Goal: Task Accomplishment & Management: Use online tool/utility

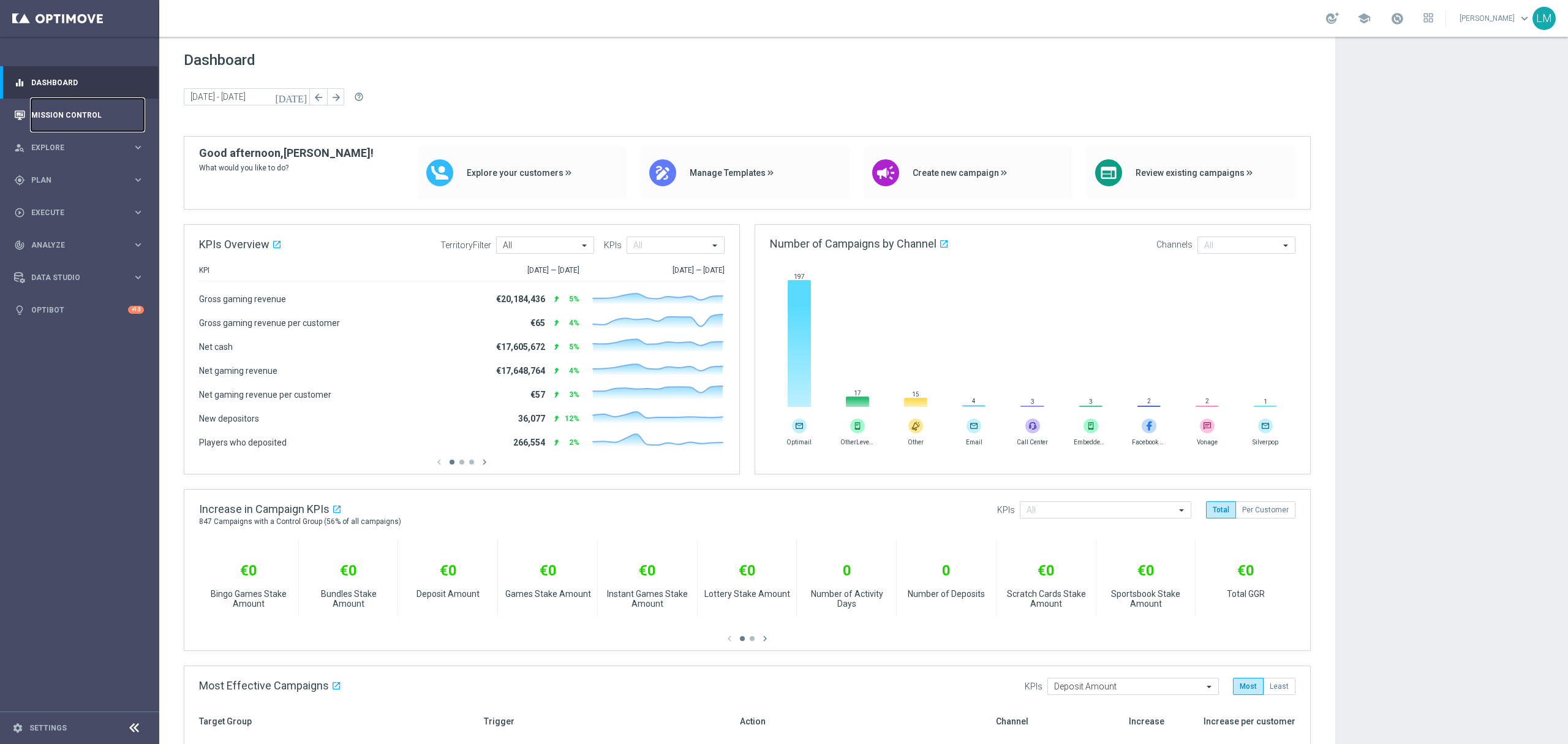
click at [109, 118] on link "Mission Control" at bounding box center [87, 115] width 113 height 32
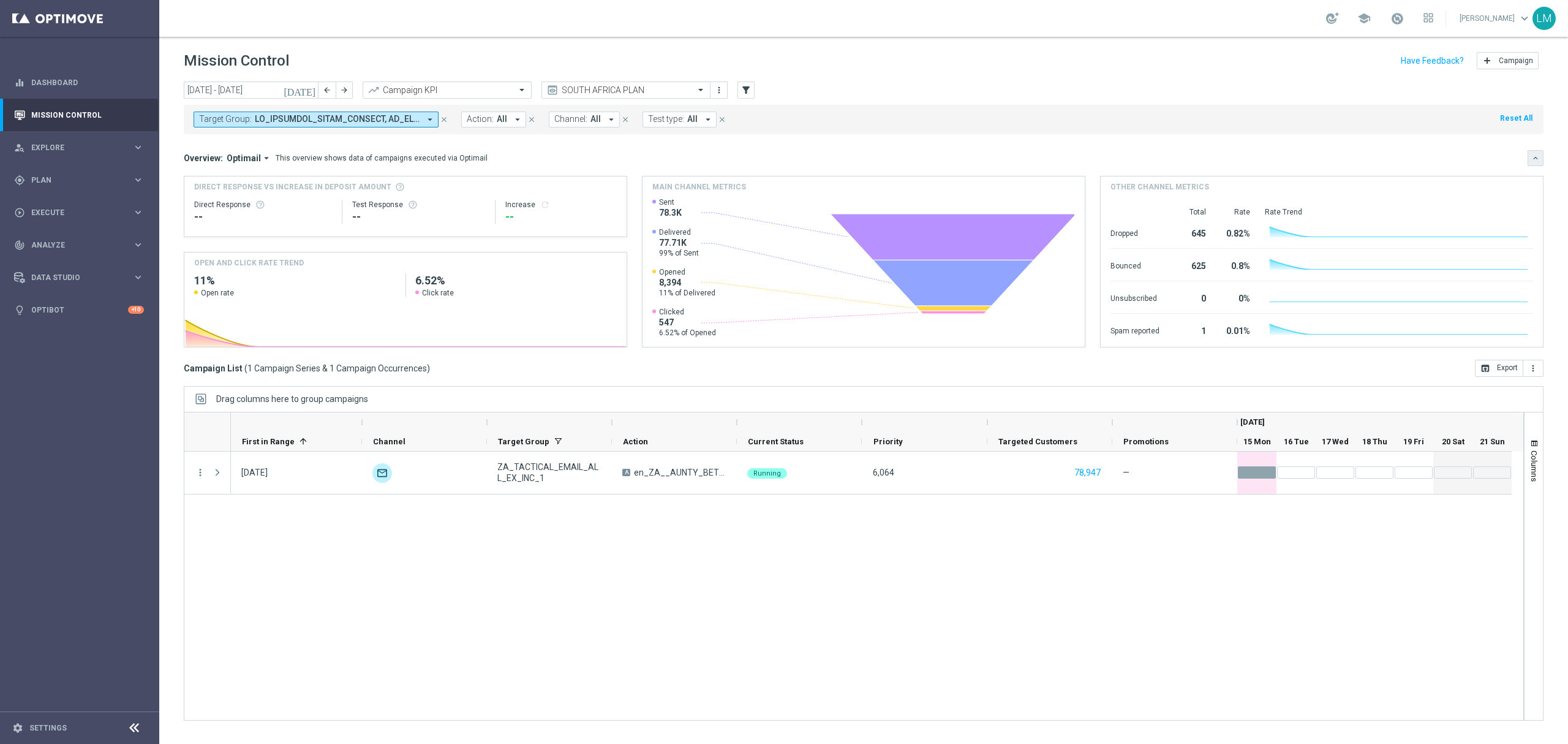
click at [1535, 160] on icon "keyboard_arrow_down" at bounding box center [1536, 158] width 9 height 9
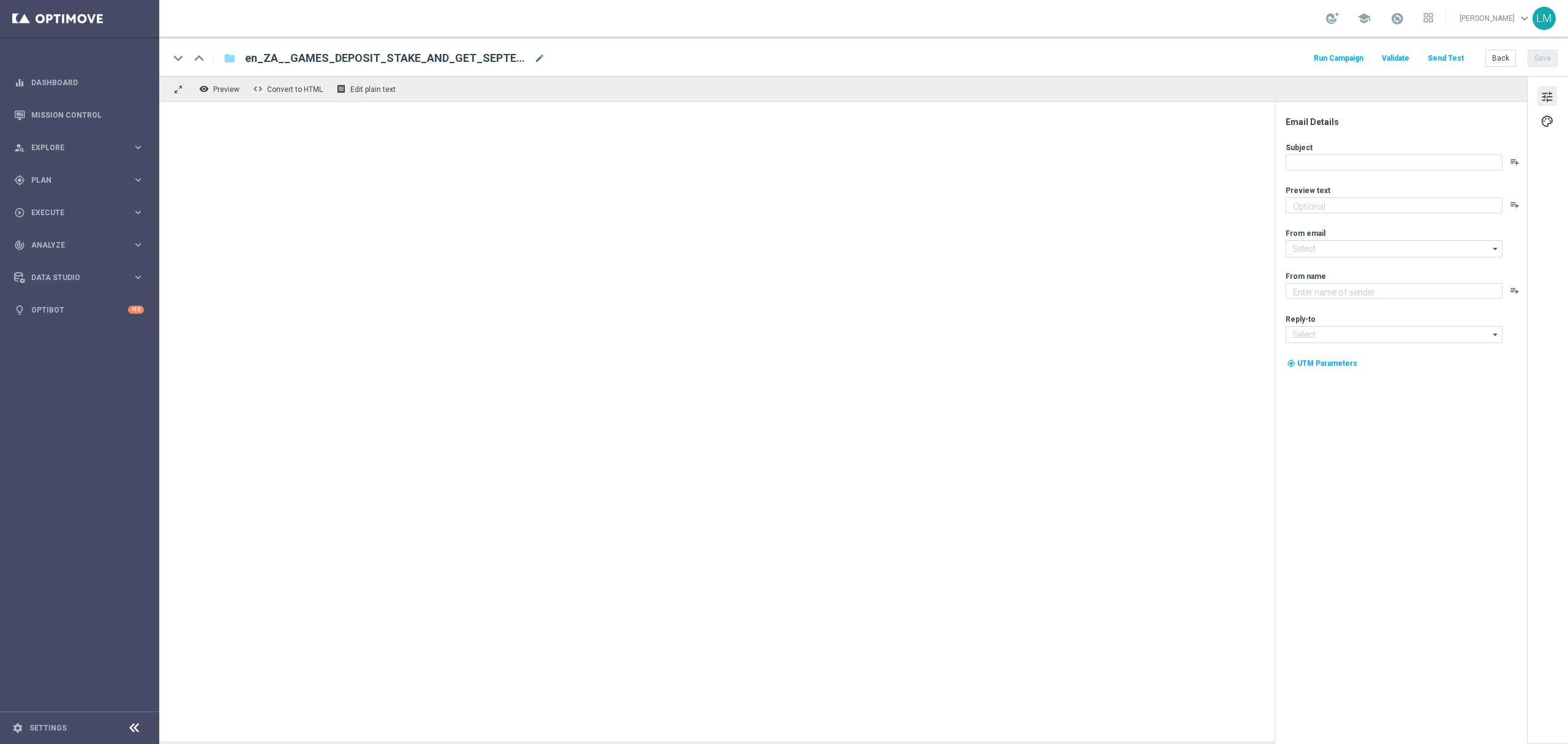
type textarea "Bonus Spins available..."
type textarea "Lottoland"
type input "[EMAIL_ADDRESS][DOMAIN_NAME]"
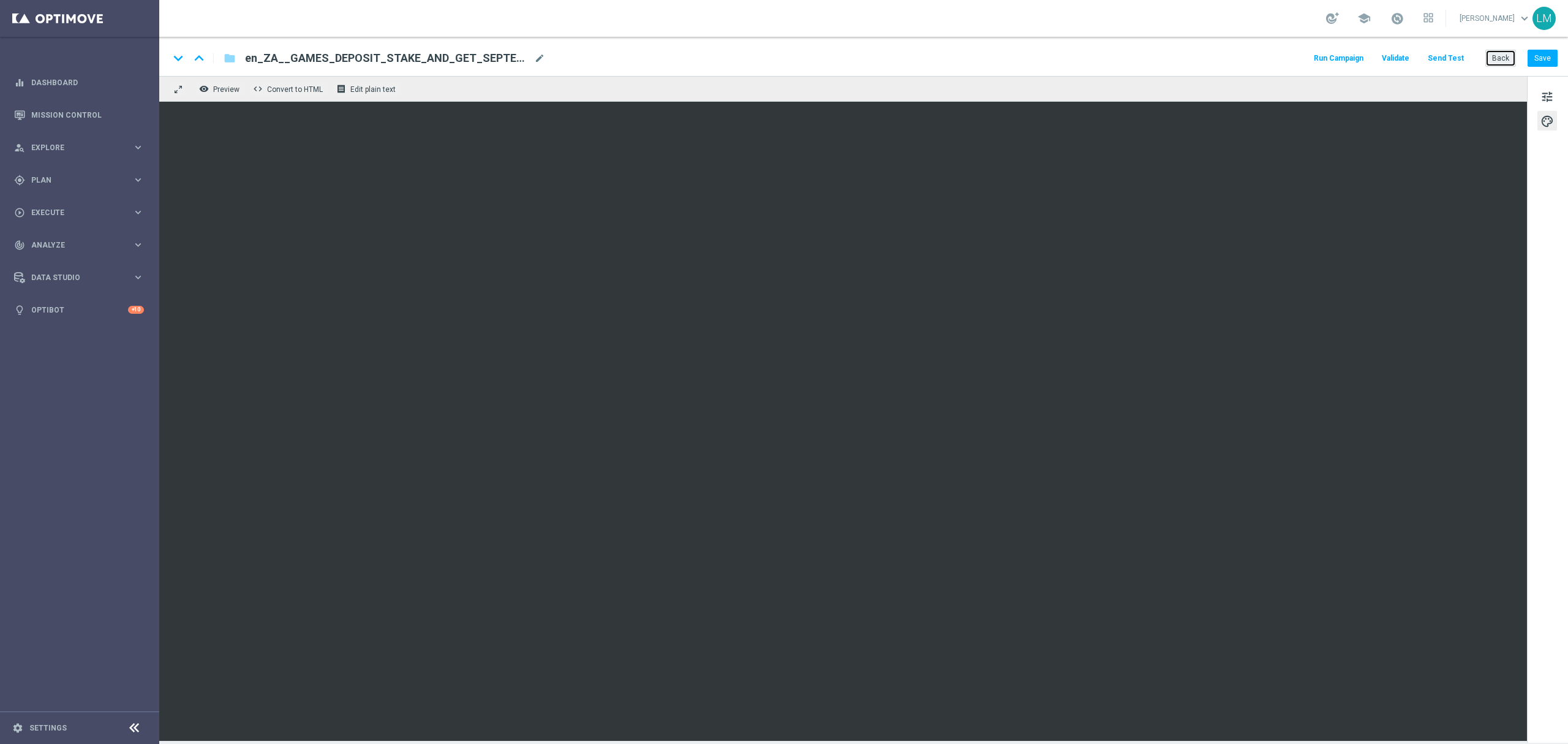
click at [1490, 55] on button "Back" at bounding box center [1500, 58] width 30 height 17
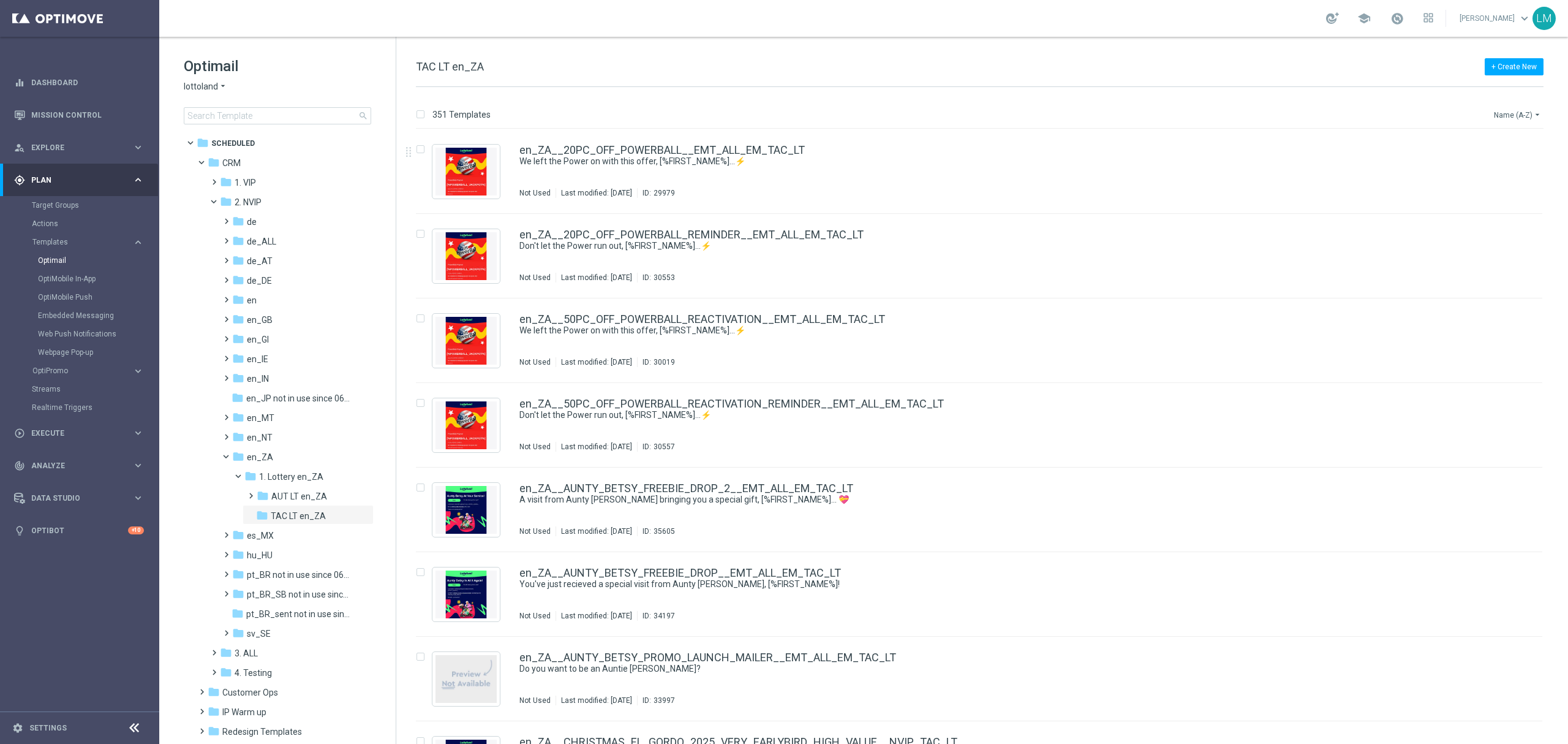
click at [1539, 113] on icon "arrow_drop_down" at bounding box center [1537, 114] width 9 height 9
click at [1495, 167] on span "Date Modified (Newest)" at bounding box center [1496, 170] width 82 height 9
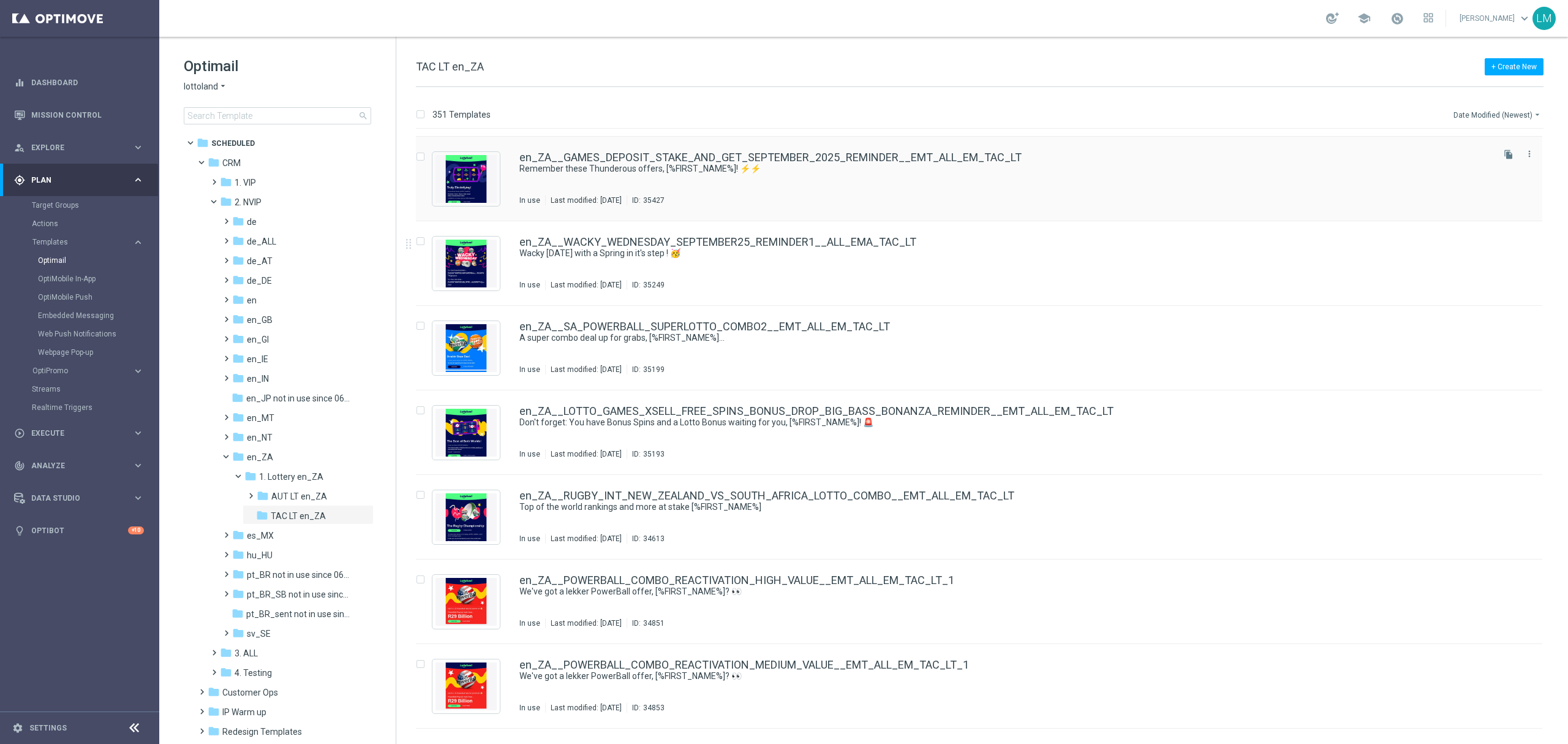
scroll to position [163, 0]
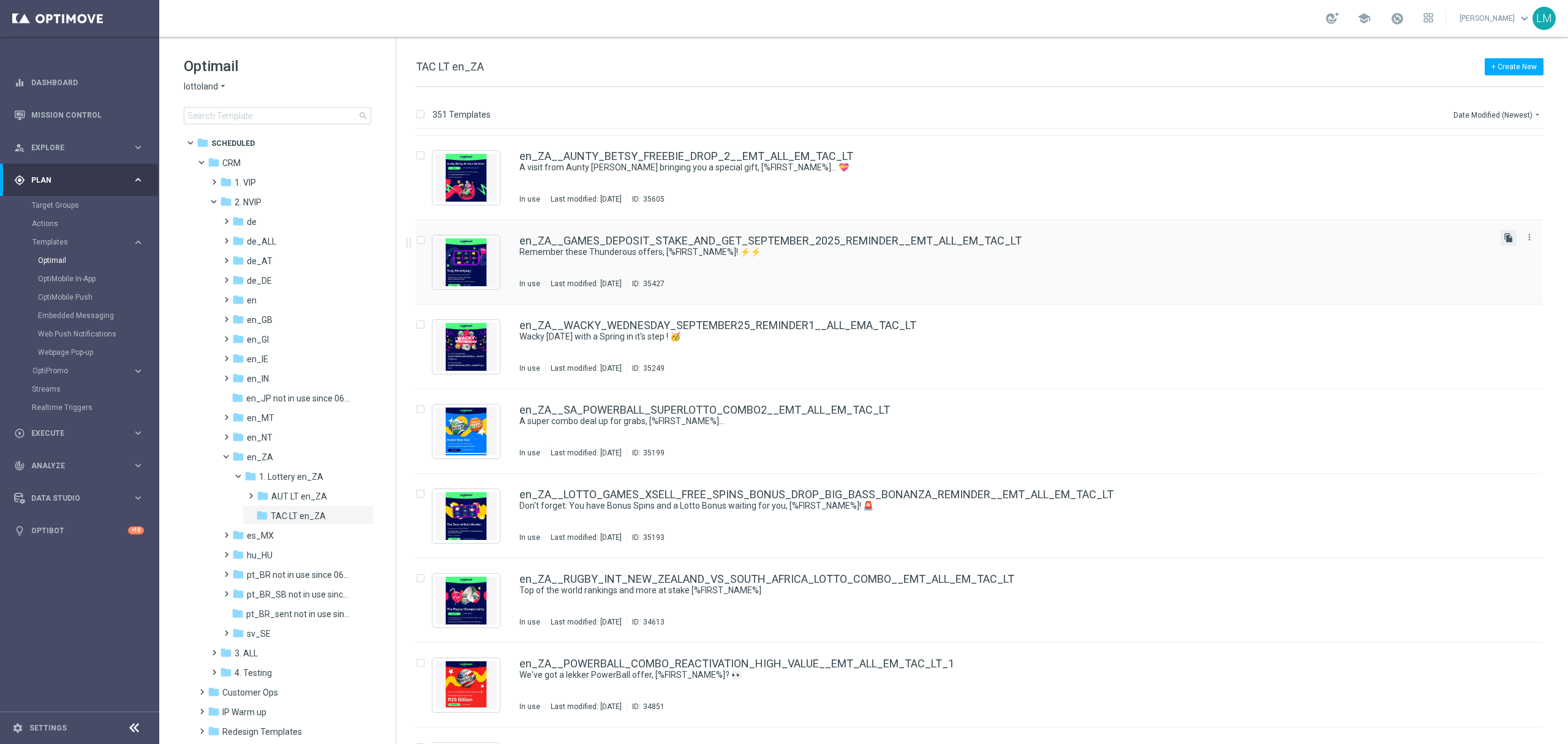
click at [1503, 238] on icon "file_copy" at bounding box center [1508, 237] width 9 height 9
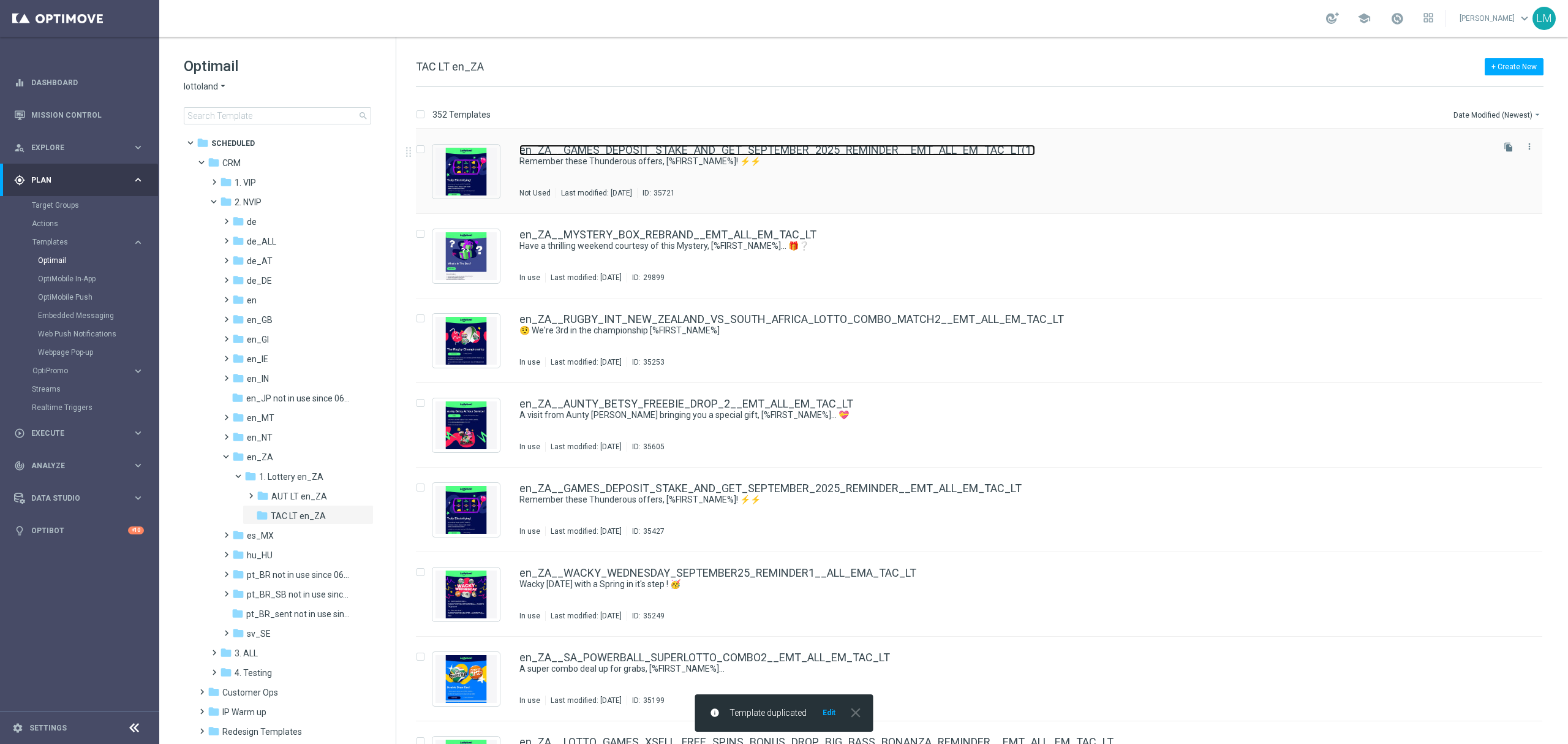
click at [787, 151] on link "en_ZA__GAMES_DEPOSIT_STAKE_AND_GET_SEPTEMBER_2025_REMINDER__EMT_ALL_EM_TAC_LT(1)" at bounding box center [777, 149] width 516 height 11
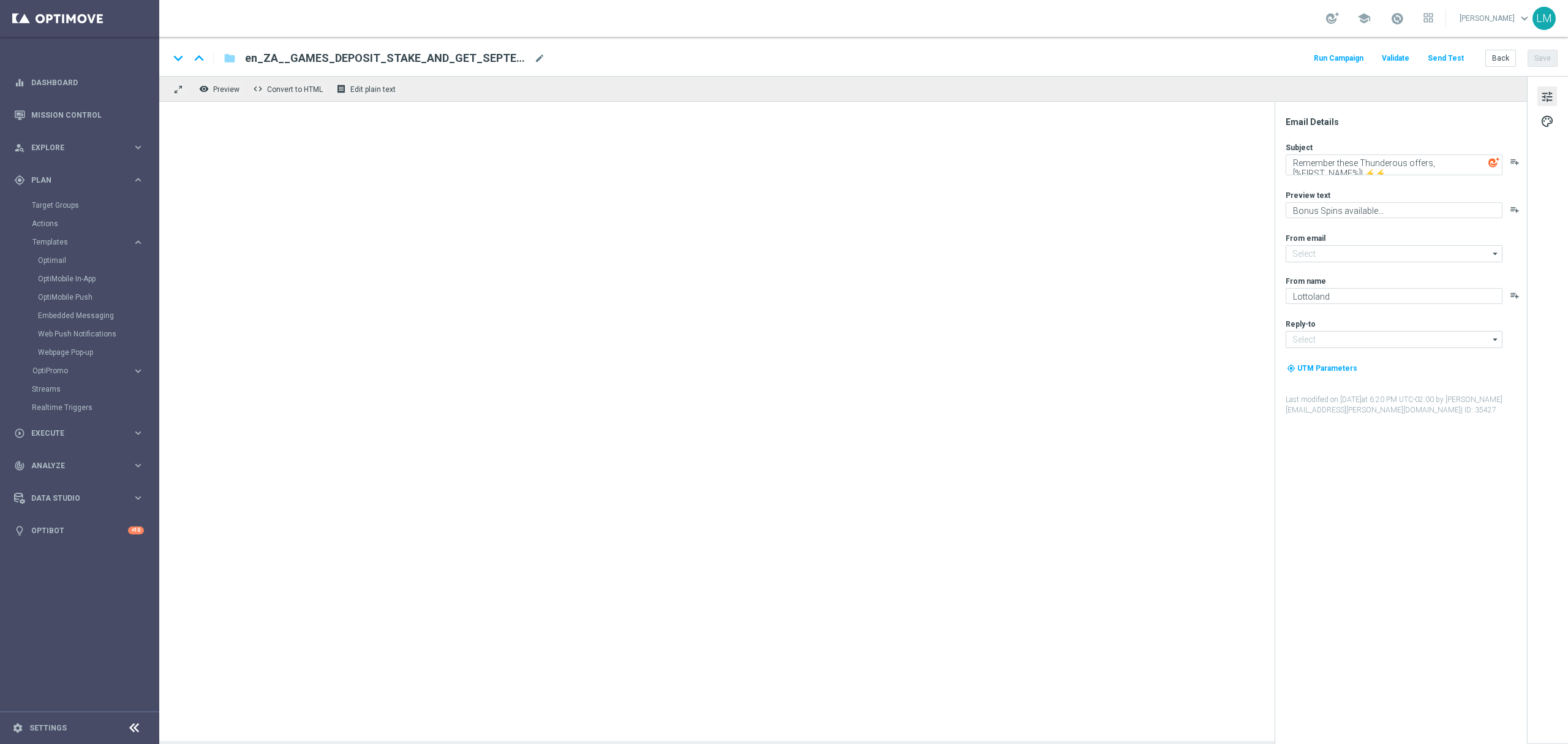
type input "[EMAIL_ADDRESS][DOMAIN_NAME]"
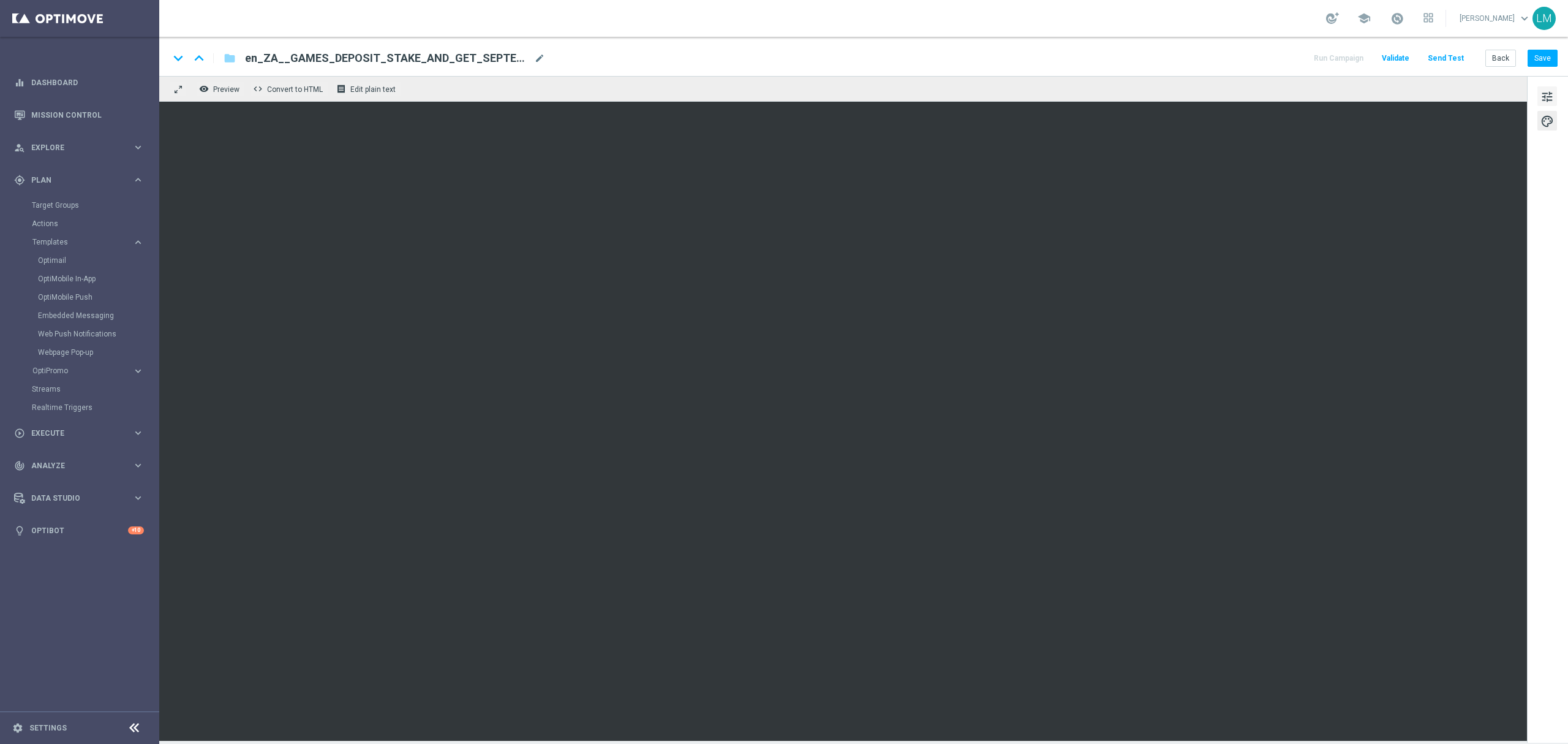
click at [1551, 101] on span "tune" at bounding box center [1546, 96] width 13 height 16
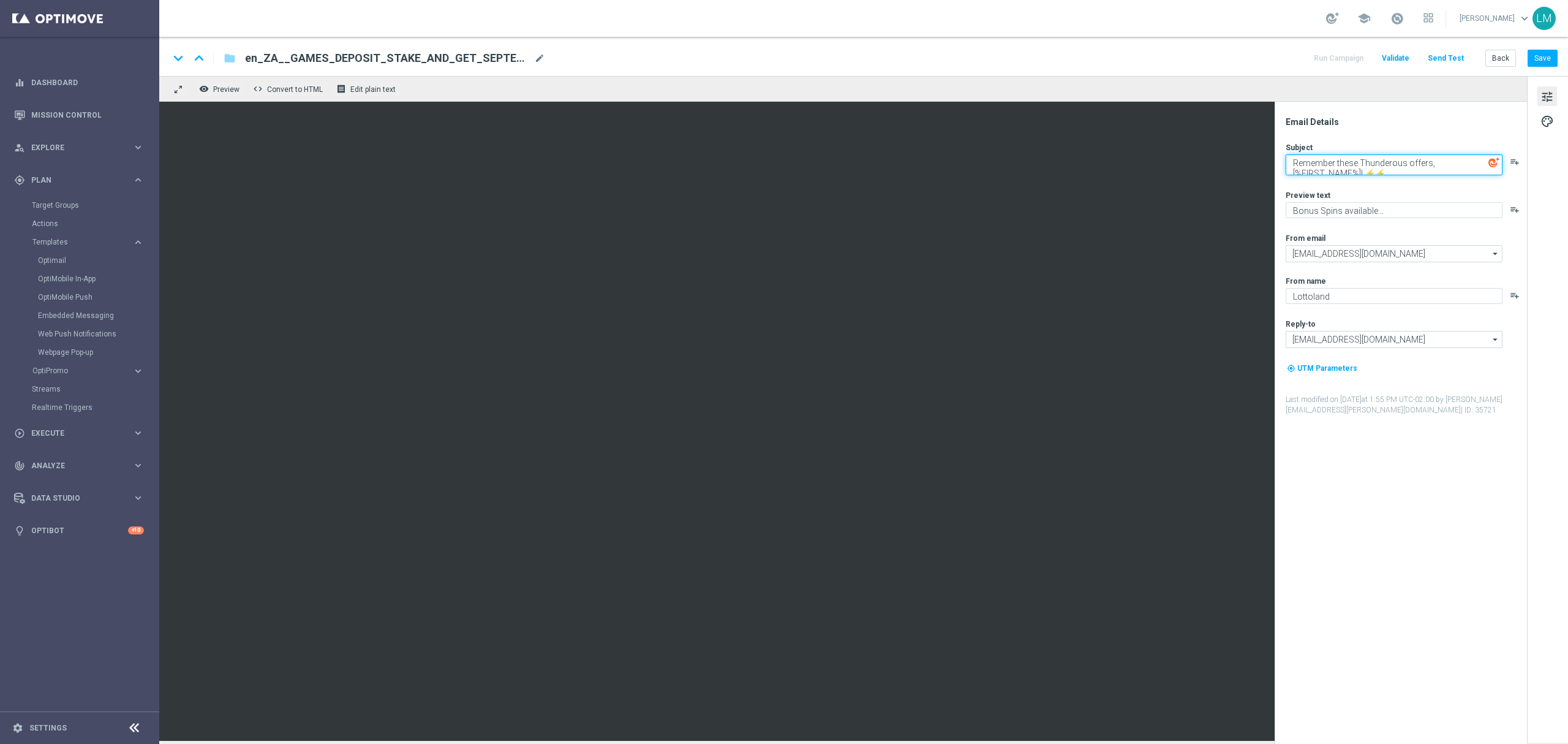
click at [1352, 163] on textarea "Remember these Thunderous offers, [%FIRST_NAME%]! ⚡⚡" at bounding box center [1394, 165] width 217 height 21
click at [1394, 169] on textarea "There's more Bonus Spins at the ready, [%FIRST_NAME%]! ⚡⚡" at bounding box center [1394, 165] width 217 height 21
drag, startPoint x: 1394, startPoint y: 169, endPoint x: 1302, endPoint y: 192, distance: 94.8
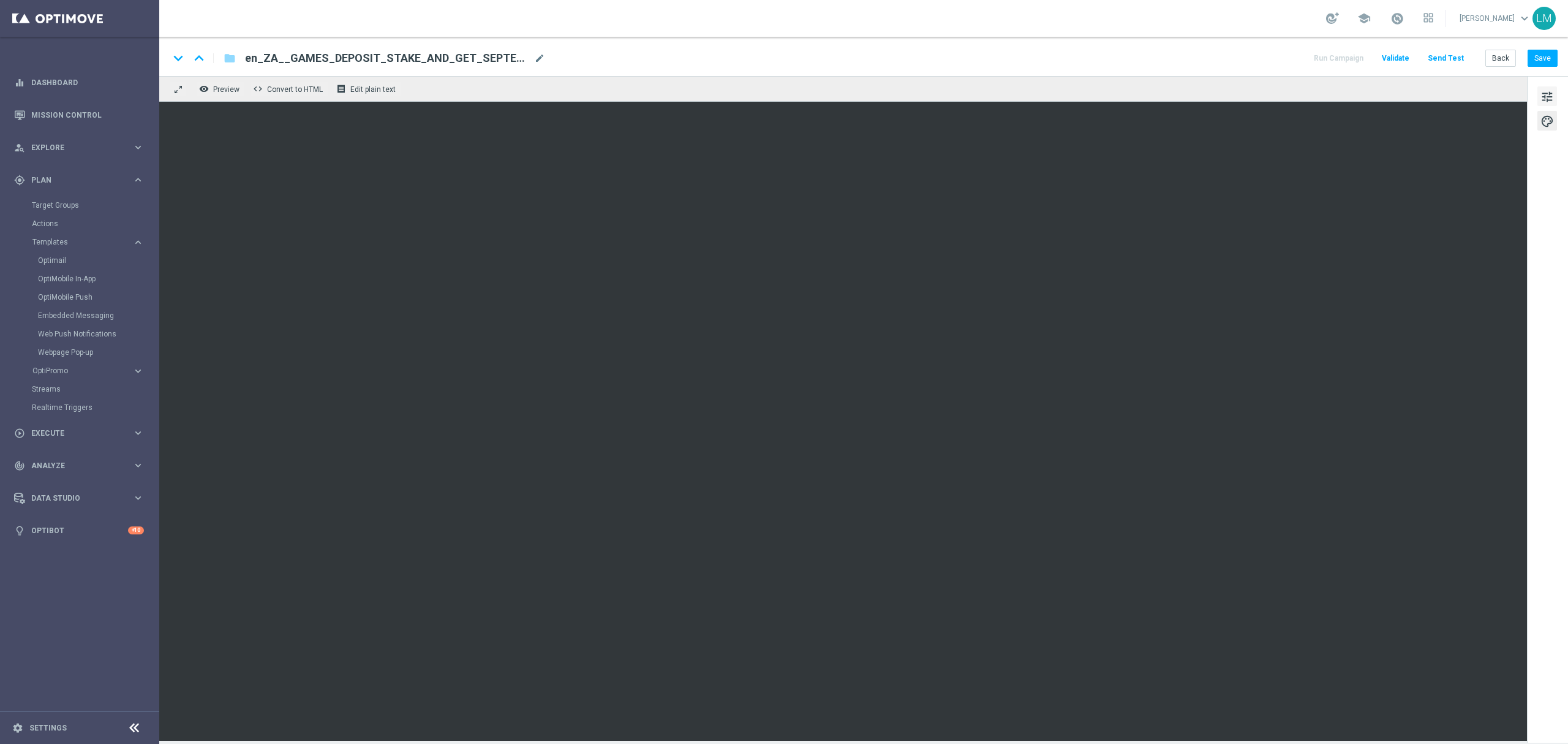
click at [1546, 89] on span "tune" at bounding box center [1546, 96] width 13 height 16
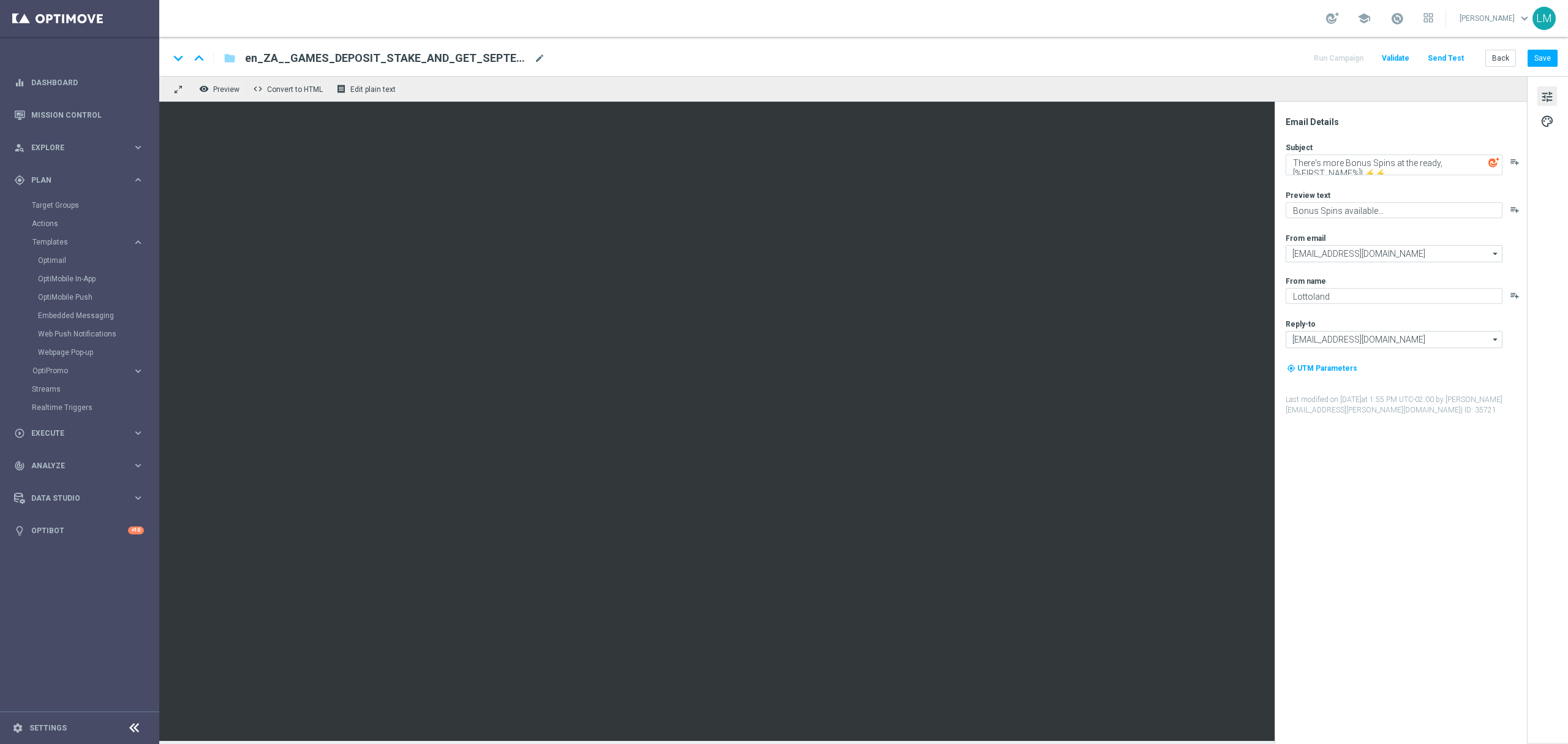
click at [1388, 175] on div "Subject There's more Bonus Spins at the ready, [%FIRST_NAME%]! ⚡⚡ playlist_add …" at bounding box center [1405, 279] width 240 height 274
drag, startPoint x: 1386, startPoint y: 172, endPoint x: 1369, endPoint y: 170, distance: 17.1
click at [1369, 170] on textarea "There's more Bonus Spins at the ready, [%FIRST_NAME%]! ⚡⚡" at bounding box center [1394, 165] width 217 height 21
paste textarea "🐺"
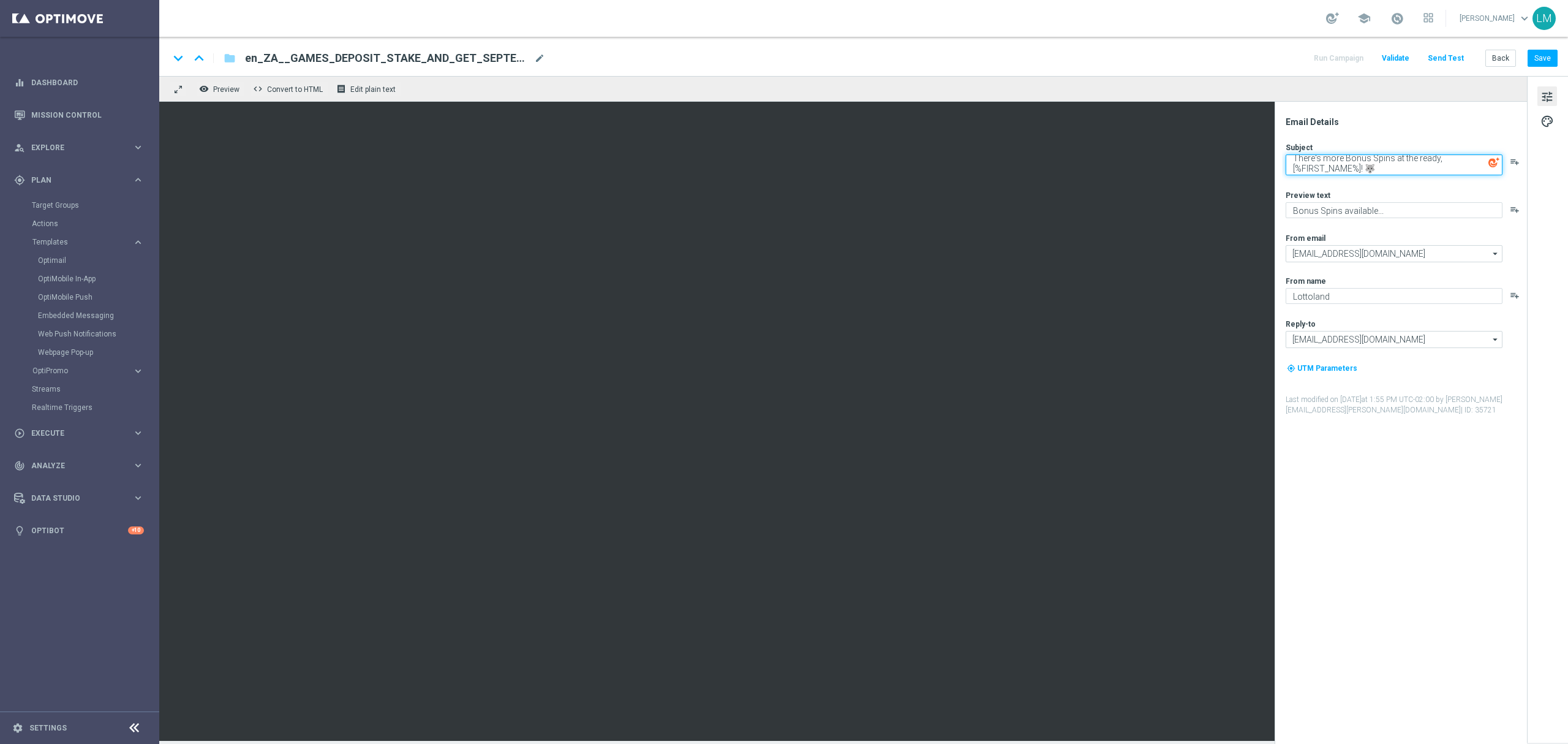
paste textarea "🐺"
drag, startPoint x: 1400, startPoint y: 170, endPoint x: 1412, endPoint y: 182, distance: 17.0
click at [1409, 172] on textarea "There's more Bonus Spins at the ready, [%FIRST_NAME%]! 🐺🐺" at bounding box center [1394, 165] width 217 height 21
type textarea "There's more Bonus Spins at the ready, [%FIRST_NAME%]! 🐺🐺"
click at [1322, 216] on textarea "Bonus Spins available..." at bounding box center [1394, 210] width 217 height 16
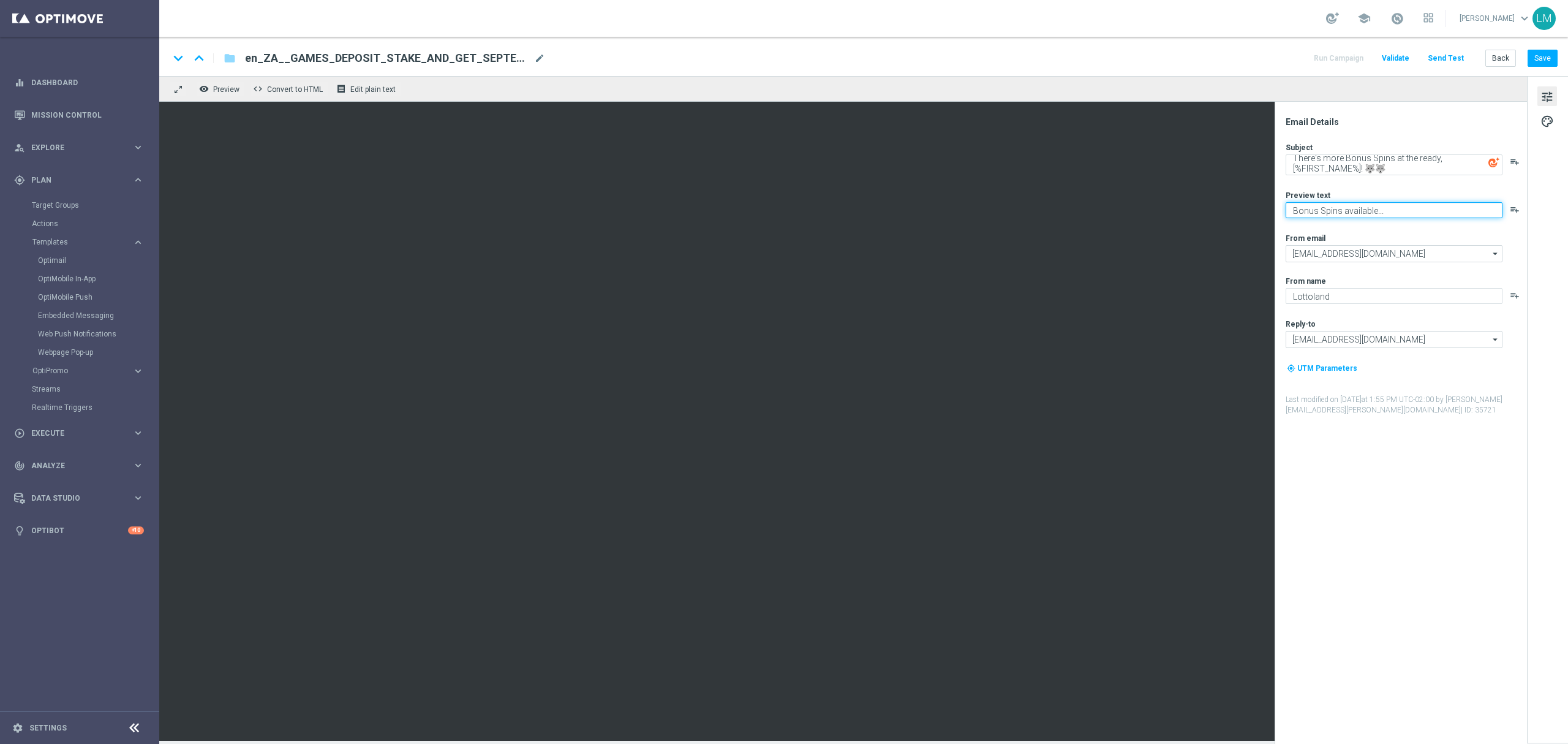
click at [1322, 216] on textarea "Bonus Spins available..." at bounding box center [1394, 210] width 217 height 16
click at [1357, 214] on textarea "Bonus Spins available..." at bounding box center [1394, 210] width 217 height 16
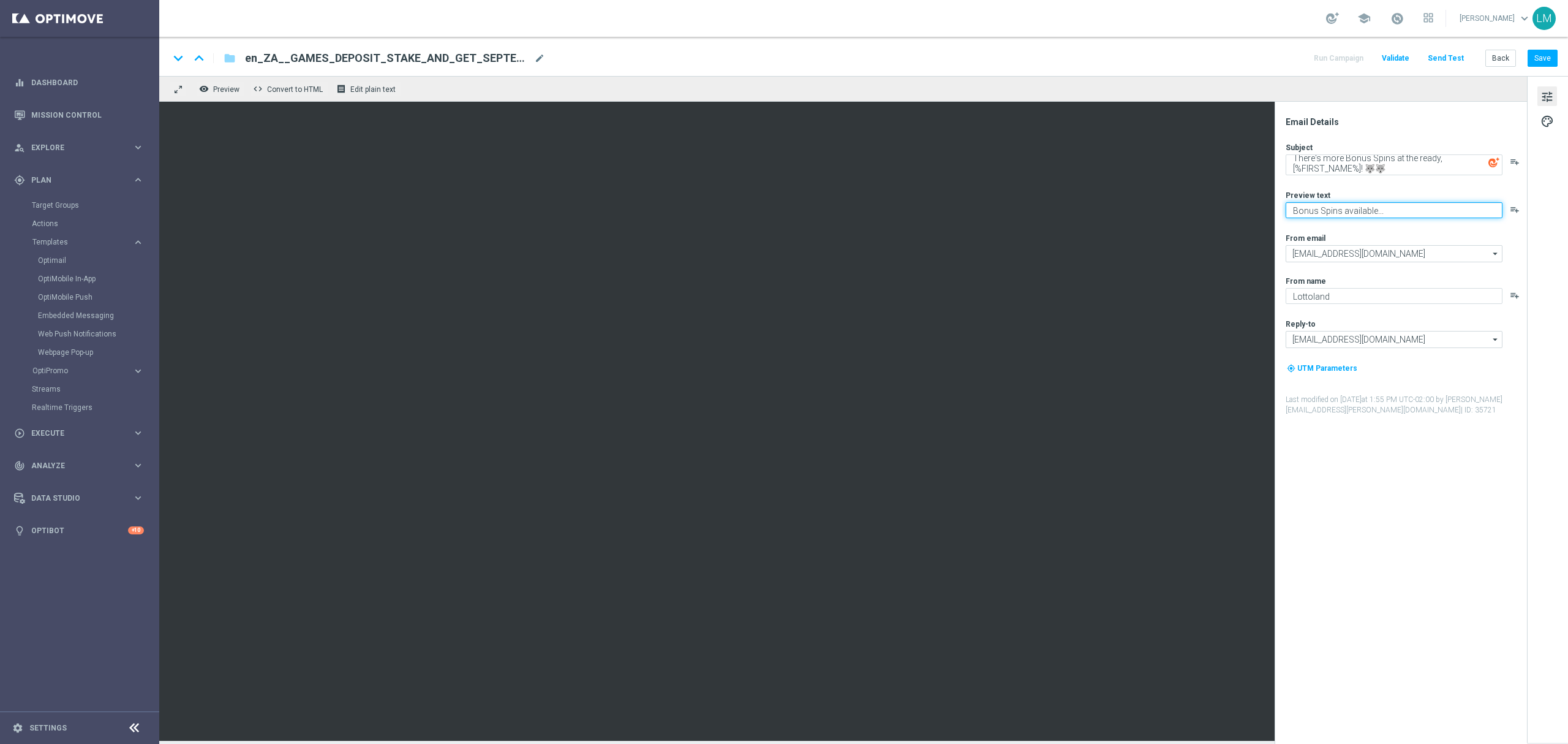
click at [1383, 213] on textarea "Bonus Spins available..." at bounding box center [1394, 210] width 217 height 16
click at [1357, 215] on textarea "Bonus Spins available..." at bounding box center [1394, 210] width 217 height 16
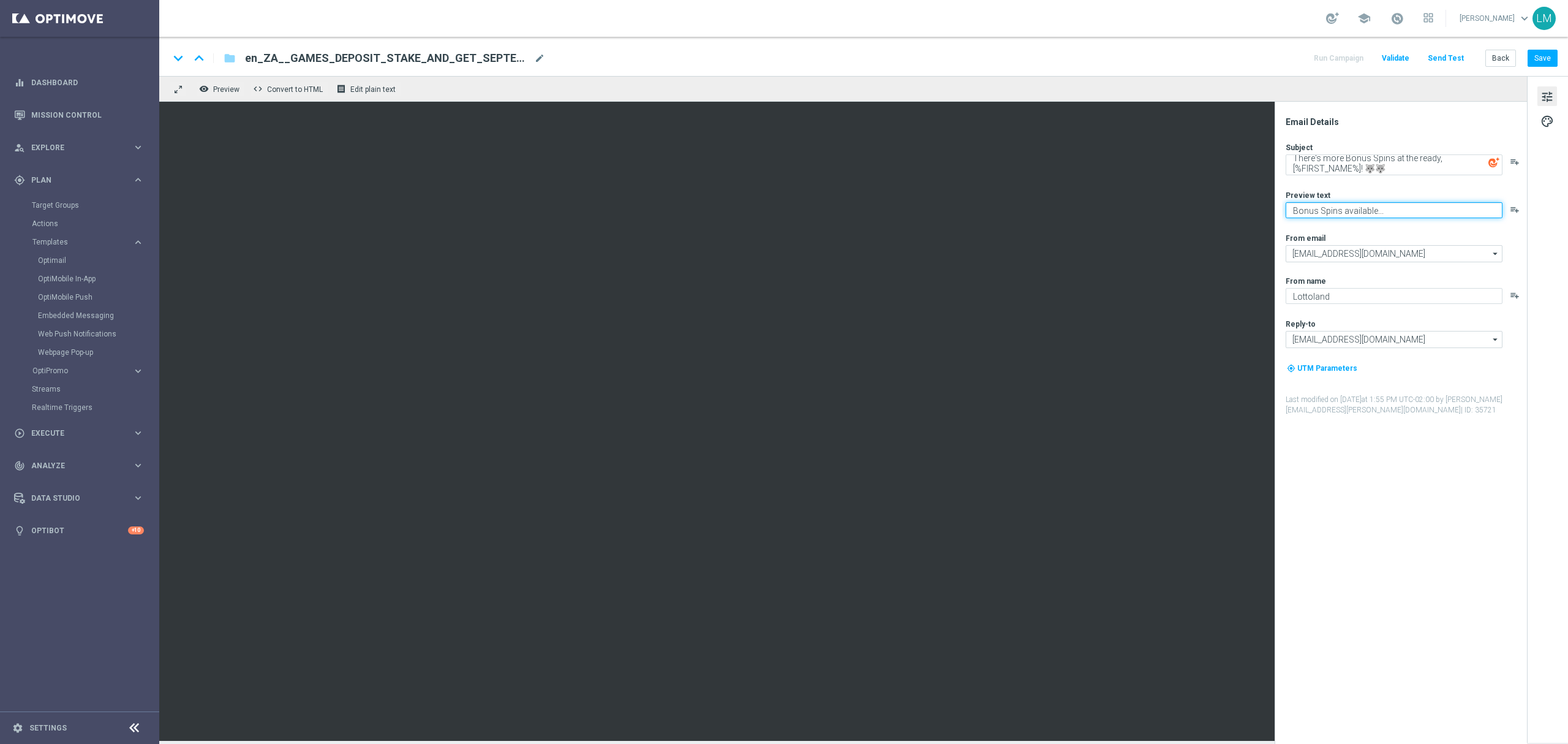
click at [1357, 215] on textarea "Bonus Spins available..." at bounding box center [1394, 210] width 217 height 16
click at [1329, 203] on textarea "Bonus Spins available..." at bounding box center [1394, 210] width 217 height 16
type textarea "Time to prowl for some big wins!"
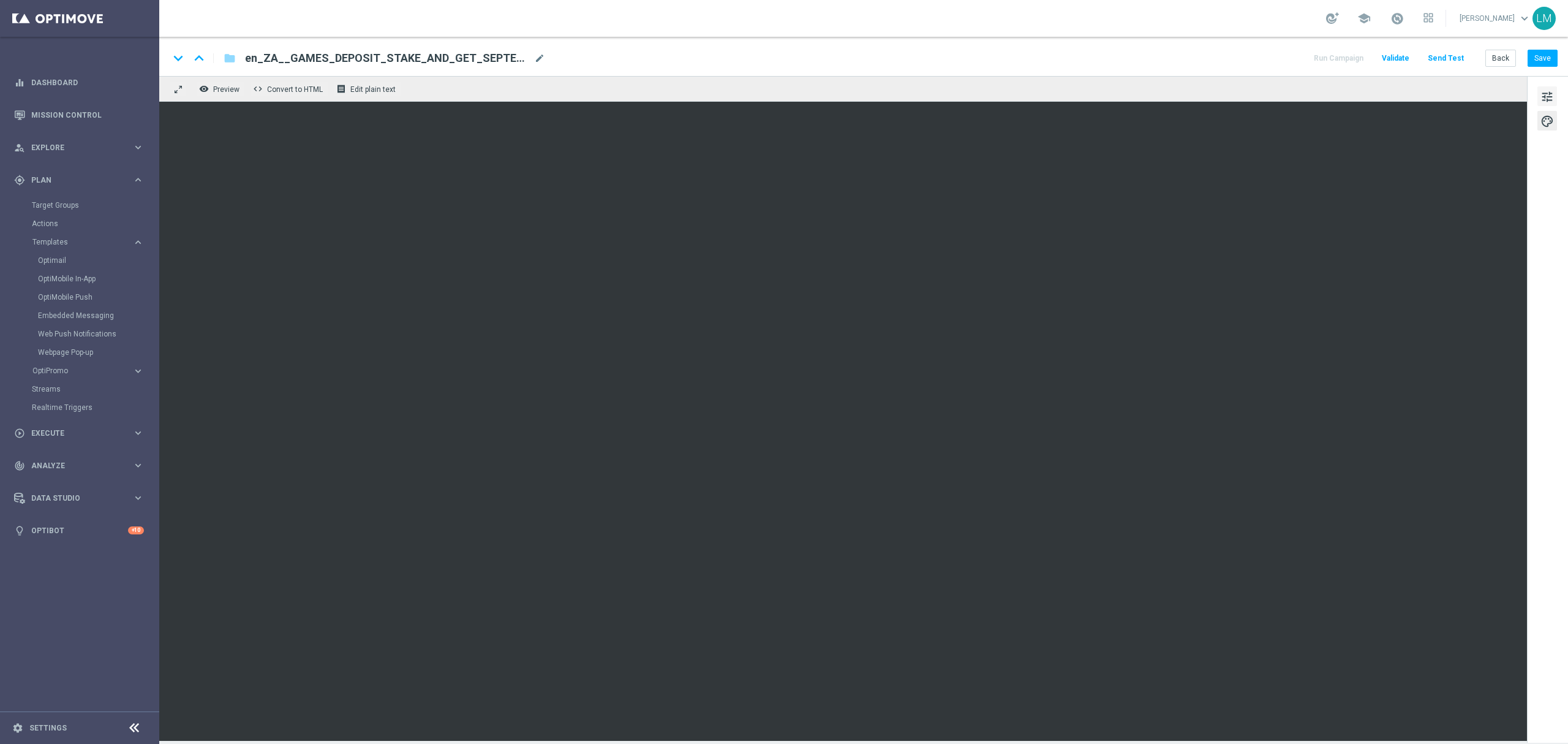
click at [1540, 89] on button "tune" at bounding box center [1547, 96] width 20 height 20
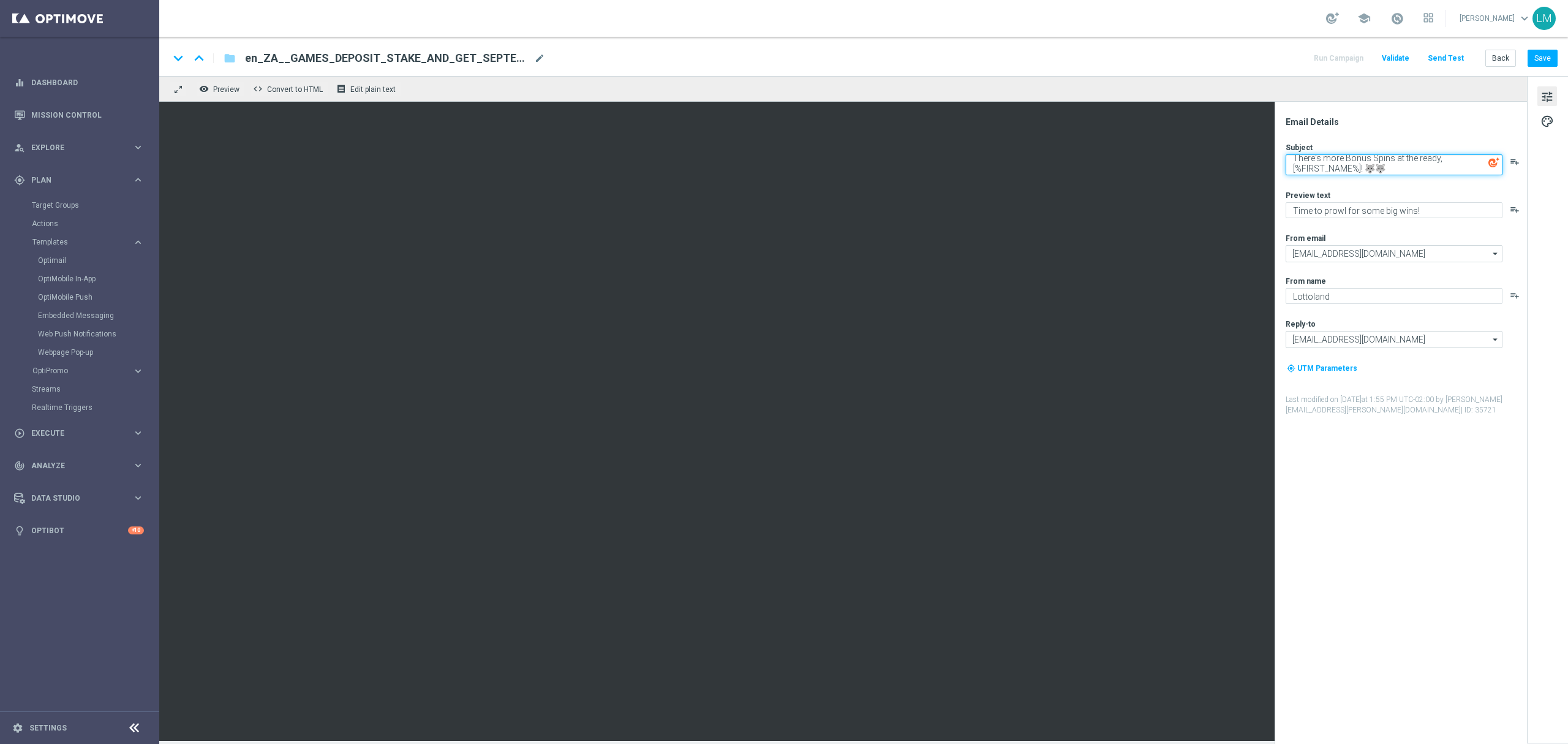
click at [1344, 170] on textarea "There's more Bonus Spins at the ready, [%FIRST_NAME%]! 🐺🐺" at bounding box center [1394, 165] width 217 height 21
click at [1319, 220] on div "Subject There's more Bonus Spins at the ready, [%FIRST_NAME%]! 🐺🐺 playlist_add …" at bounding box center [1405, 279] width 240 height 274
click at [1323, 215] on textarea "Time to prowl for some big wins!" at bounding box center [1394, 210] width 217 height 16
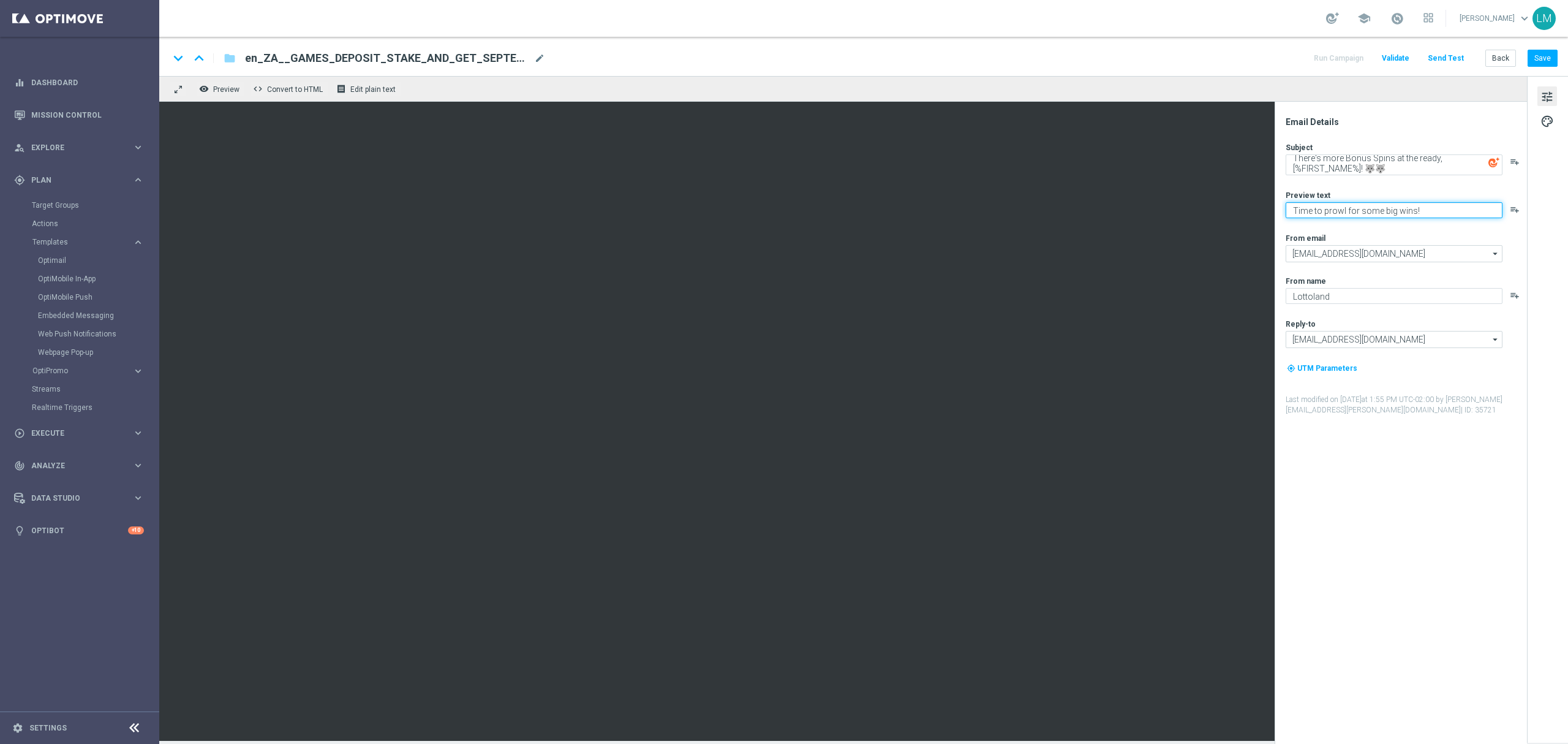
click at [1323, 215] on textarea "Time to prowl for some big wins!" at bounding box center [1394, 210] width 217 height 16
click at [1542, 60] on button "Save" at bounding box center [1542, 58] width 30 height 17
click at [1546, 60] on button "Save" at bounding box center [1542, 58] width 30 height 17
